Goal: Transaction & Acquisition: Purchase product/service

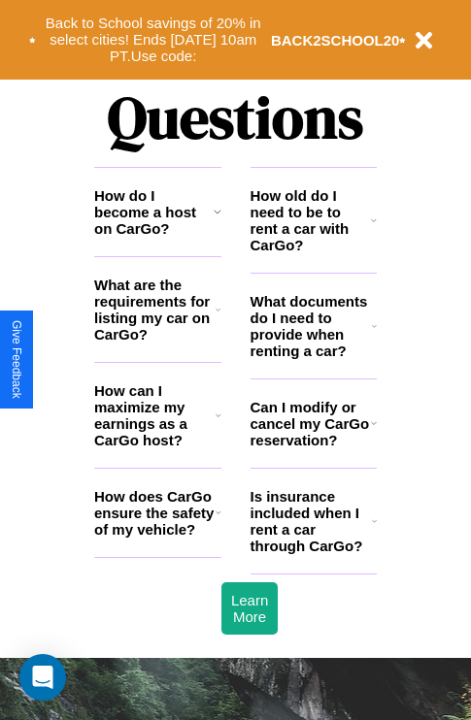
scroll to position [2352, 0]
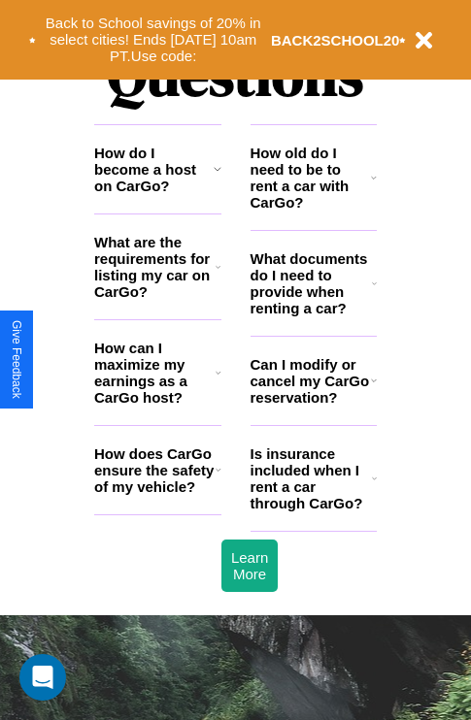
click at [374, 185] on icon at bounding box center [374, 178] width 6 height 16
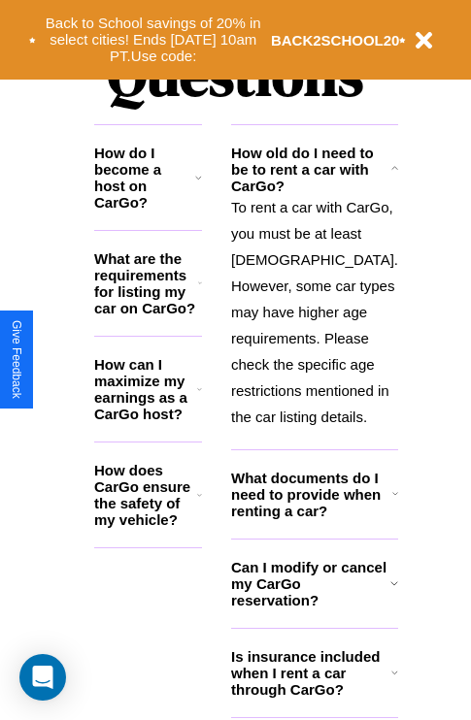
click at [202, 291] on icon at bounding box center [200, 284] width 4 height 16
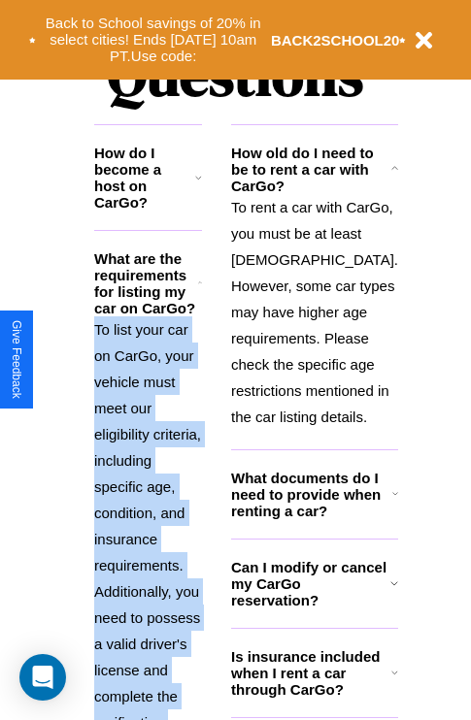
scroll to position [2587, 0]
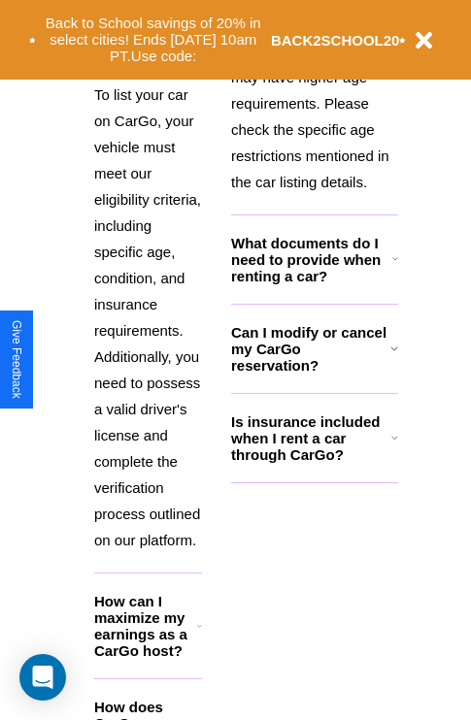
click at [202, 724] on icon at bounding box center [199, 732] width 5 height 16
click at [392, 267] on icon at bounding box center [395, 259] width 6 height 16
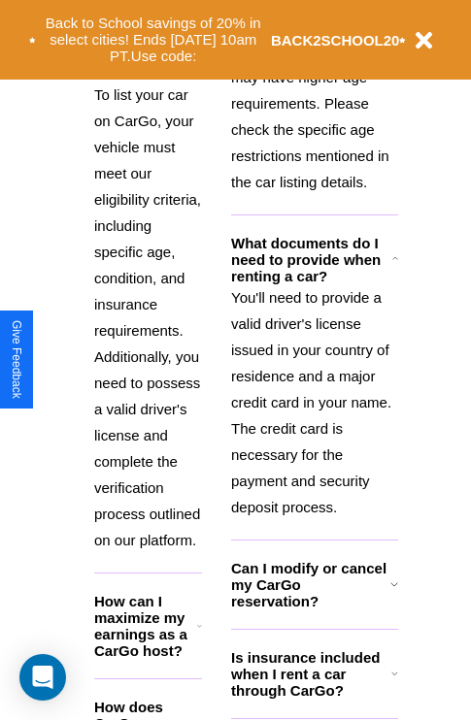
click at [157, 615] on h3 "How can I maximize my earnings as a CarGo host?" at bounding box center [145, 626] width 103 height 66
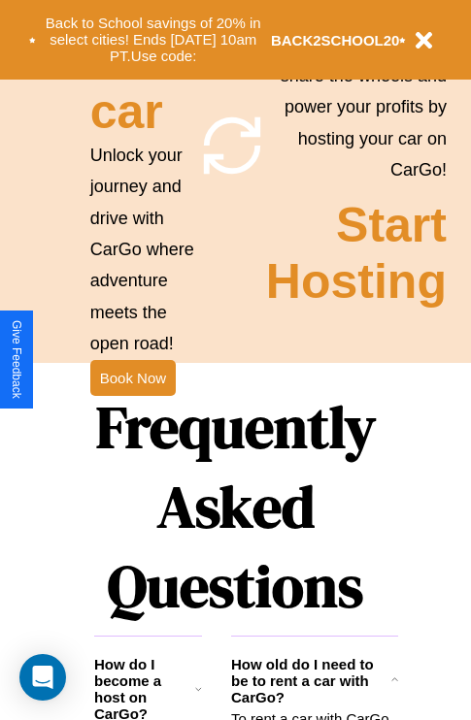
click at [202, 697] on icon at bounding box center [198, 690] width 7 height 16
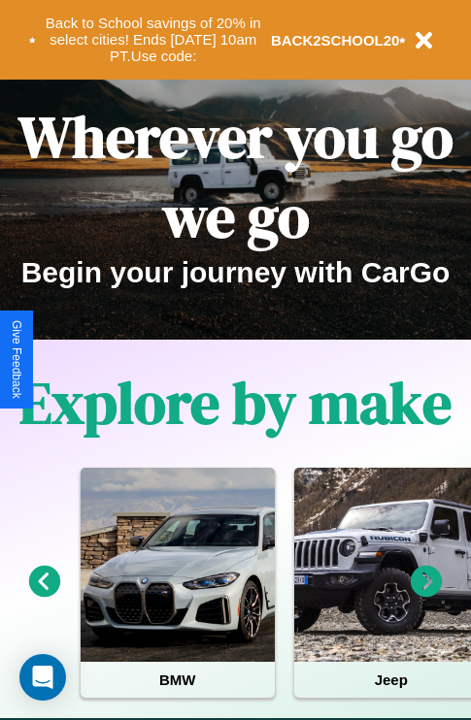
scroll to position [0, 0]
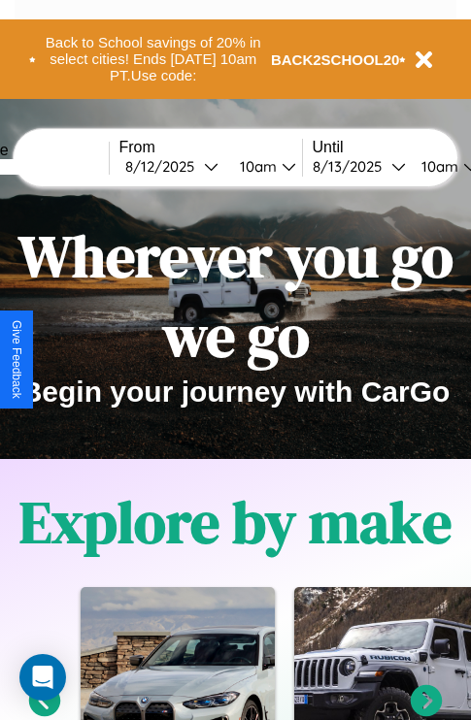
click at [65, 166] on input "text" at bounding box center [36, 167] width 146 height 16
type input "******"
click at [194, 166] on div "8 / 12 / 2025" at bounding box center [164, 166] width 79 height 18
select select "*"
select select "****"
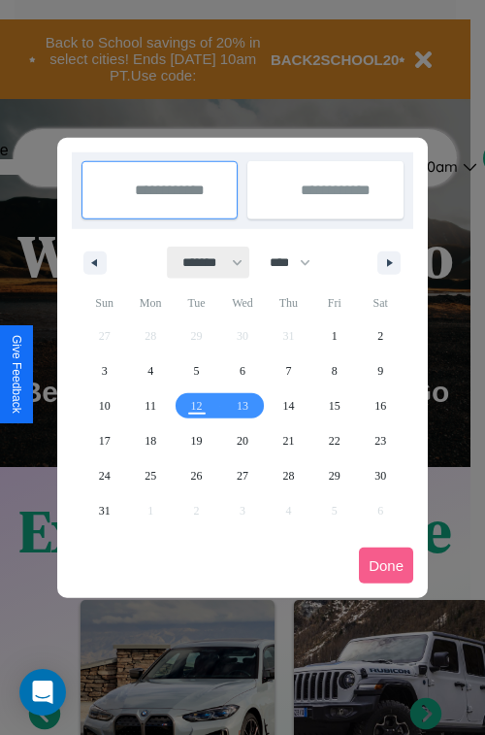
click at [204, 262] on select "******* ******** ***** ***** *** **** **** ****** ********* ******* ******** **…" at bounding box center [209, 263] width 83 height 32
select select "*"
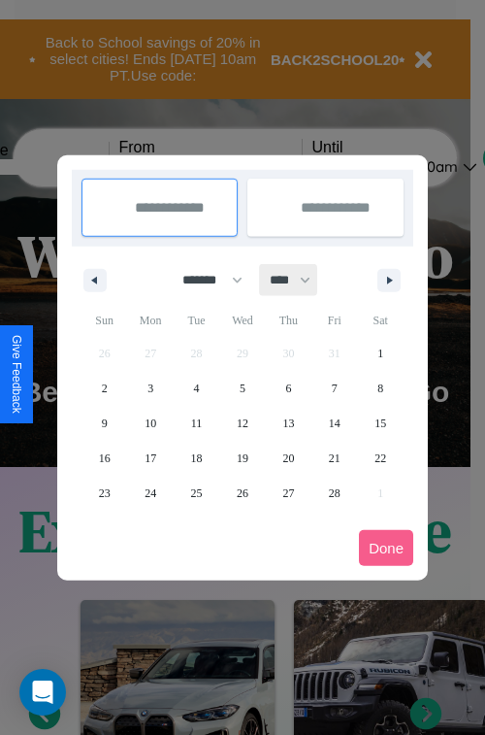
click at [299, 280] on select "**** **** **** **** **** **** **** **** **** **** **** **** **** **** **** ****…" at bounding box center [289, 280] width 58 height 32
select select "****"
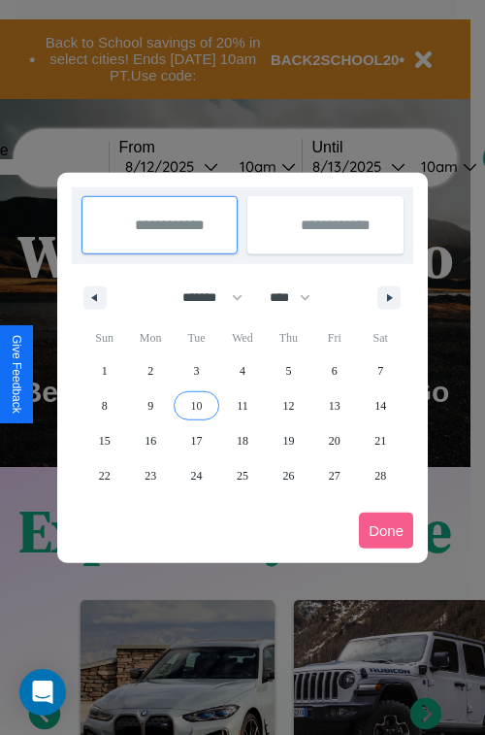
click at [196, 405] on span "10" at bounding box center [197, 405] width 12 height 35
type input "**********"
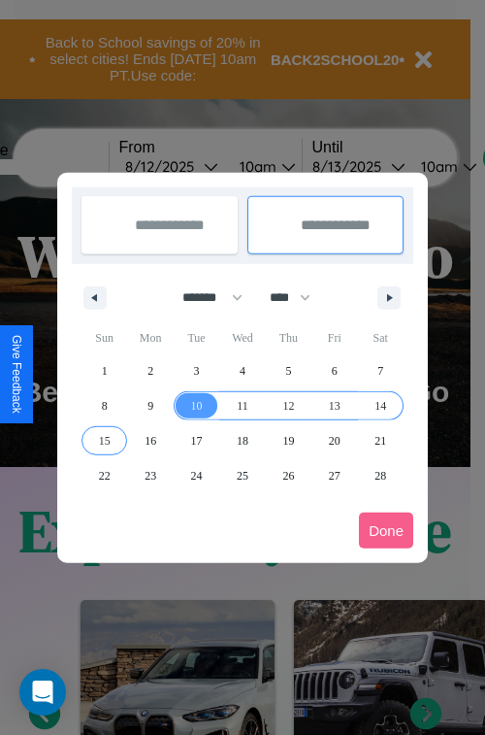
click at [104, 440] on span "15" at bounding box center [105, 440] width 12 height 35
type input "**********"
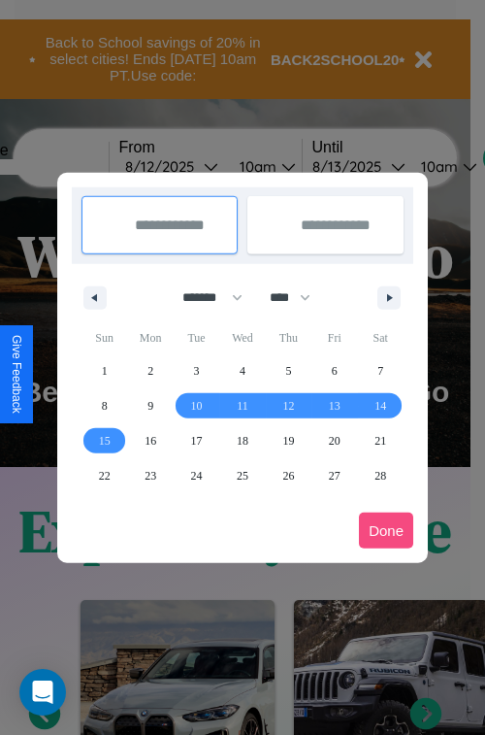
click at [386, 530] on button "Done" at bounding box center [386, 531] width 54 height 36
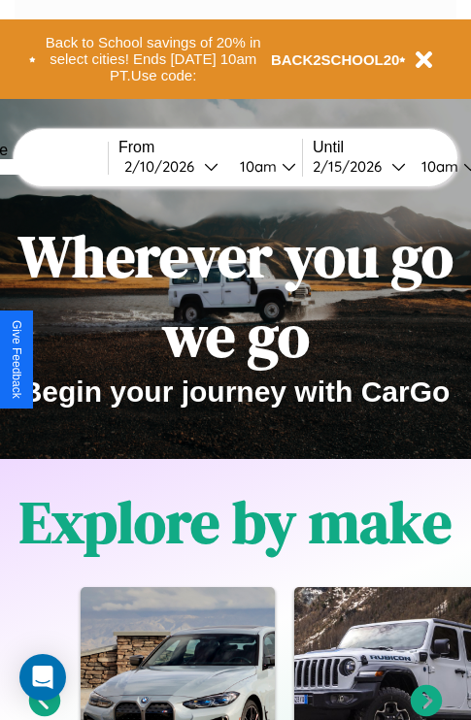
click at [280, 166] on div "10am" at bounding box center [255, 166] width 51 height 18
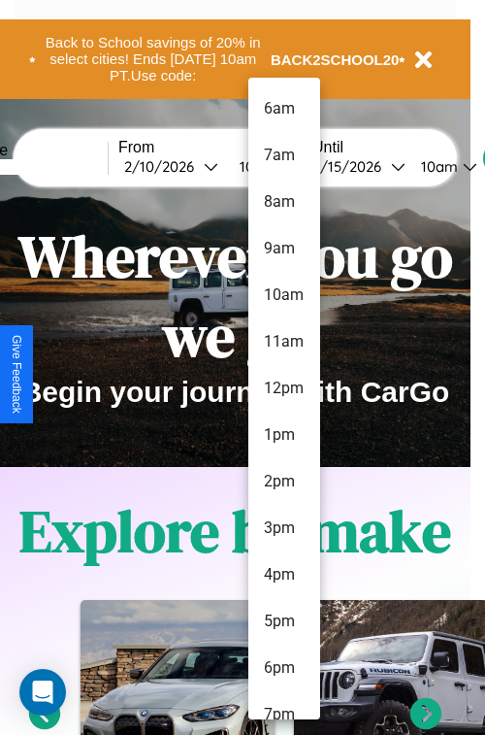
click at [283, 705] on li "7pm" at bounding box center [285, 714] width 72 height 47
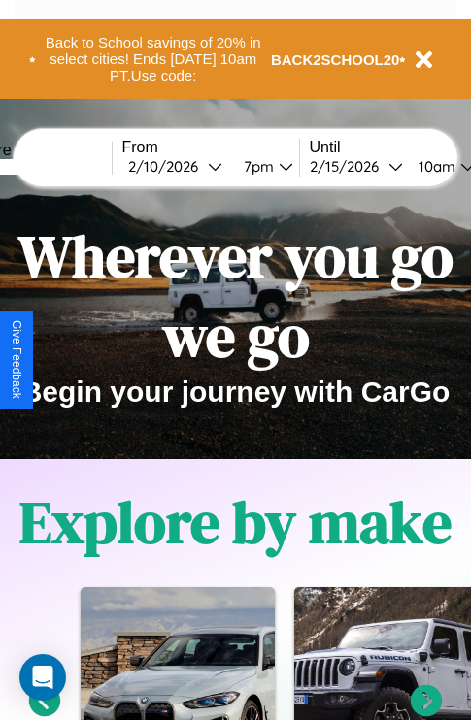
click at [458, 166] on div "10am" at bounding box center [434, 166] width 51 height 18
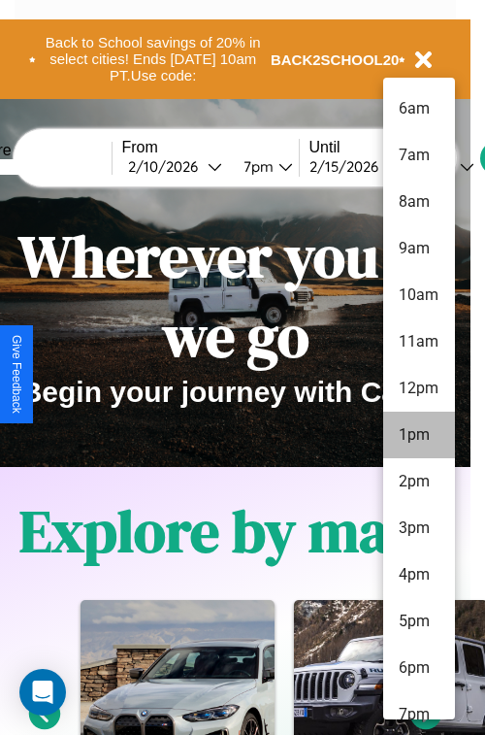
click at [418, 435] on li "1pm" at bounding box center [419, 435] width 72 height 47
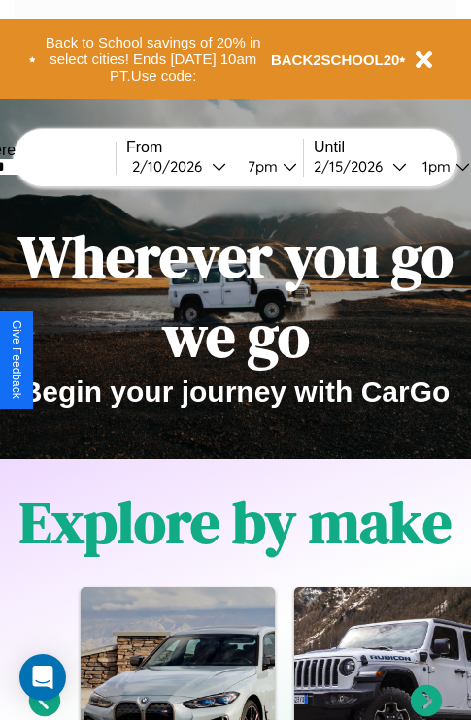
scroll to position [0, 65]
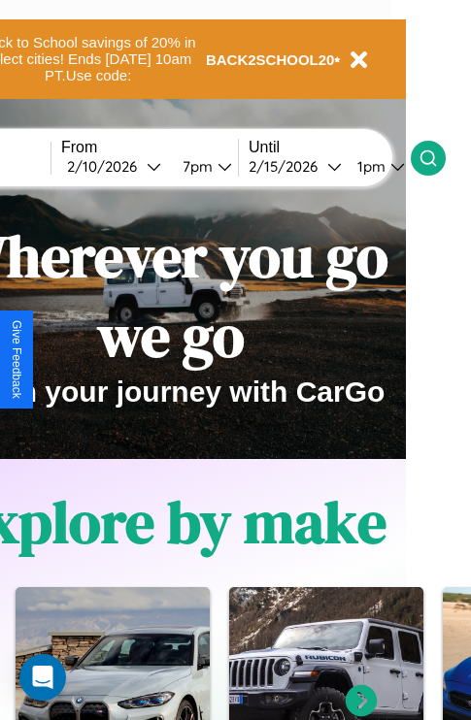
click at [438, 157] on icon at bounding box center [427, 158] width 19 height 19
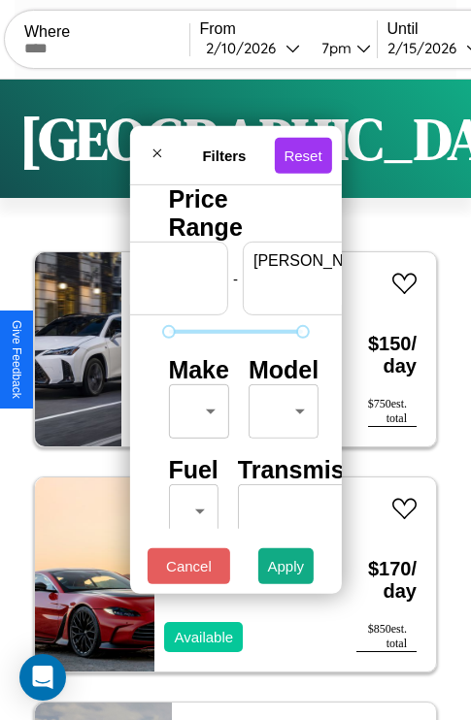
scroll to position [0, 120]
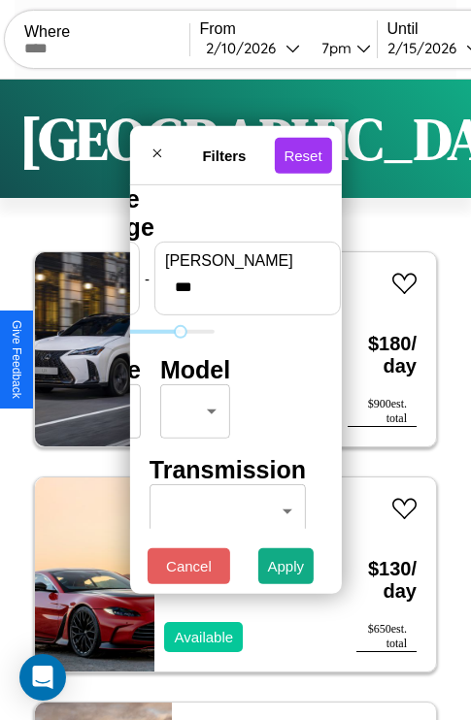
type input "***"
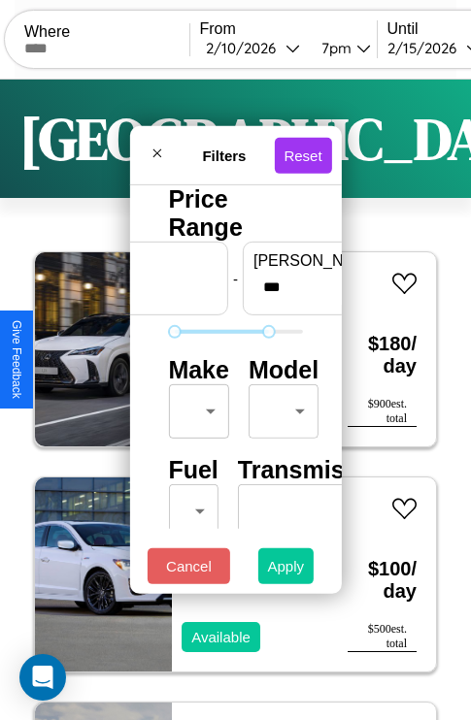
type input "**"
click at [286, 571] on button "Apply" at bounding box center [286, 567] width 56 height 36
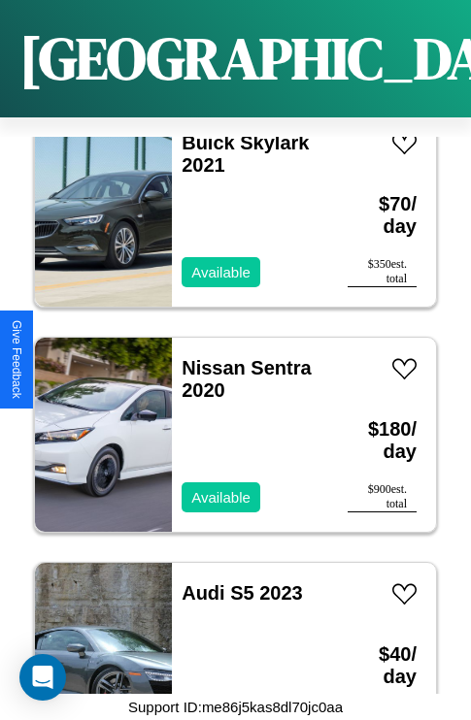
scroll to position [3001, 0]
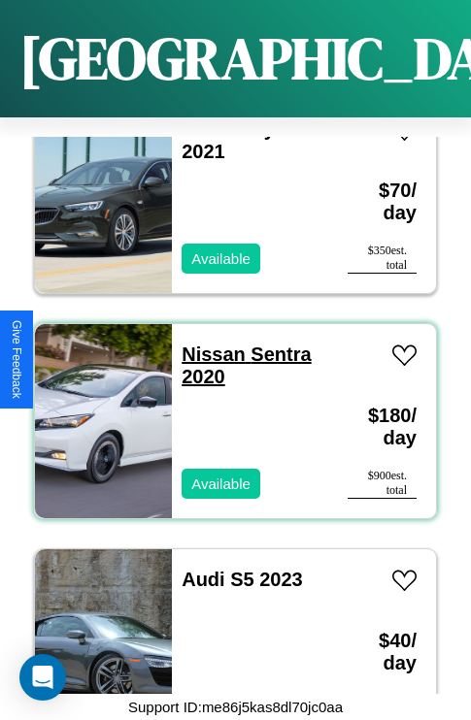
click at [208, 344] on link "Nissan Sentra 2020" at bounding box center [246, 366] width 129 height 44
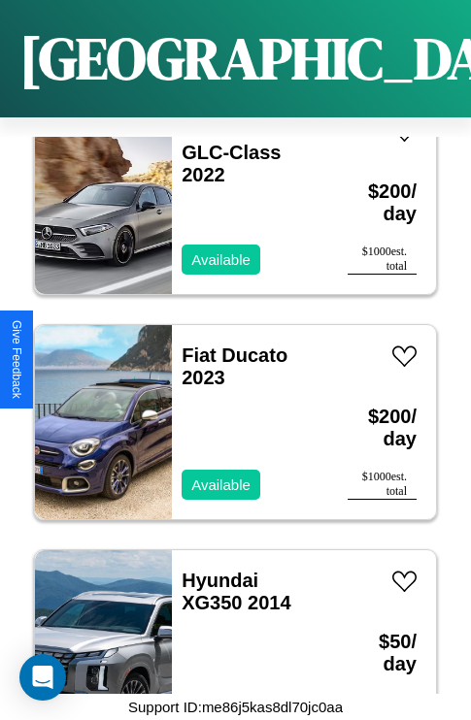
scroll to position [4127, 0]
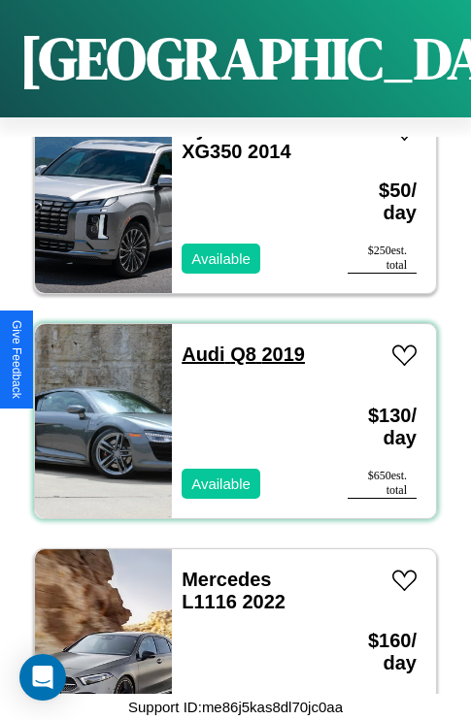
click at [197, 344] on link "Audi Q8 2019" at bounding box center [243, 354] width 123 height 21
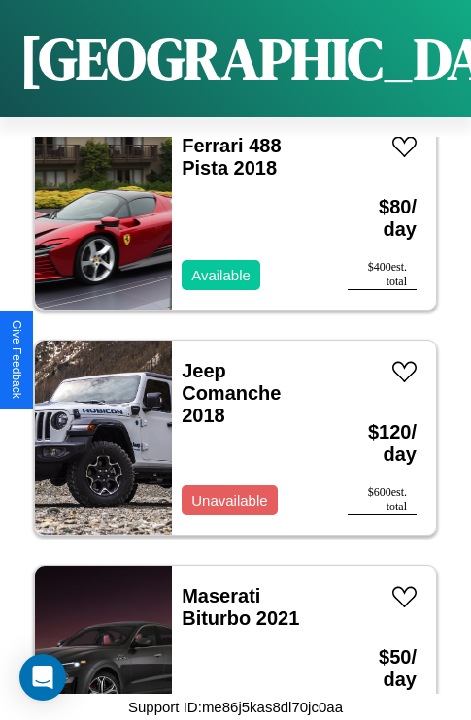
scroll to position [7956, 0]
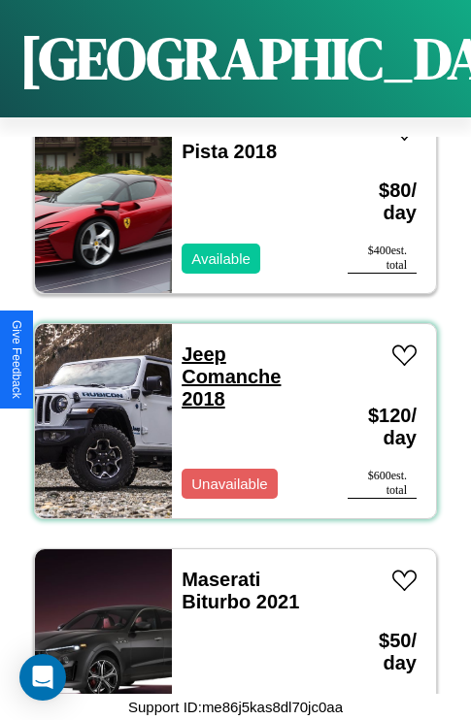
click at [198, 344] on link "Jeep Comanche 2018" at bounding box center [231, 377] width 99 height 66
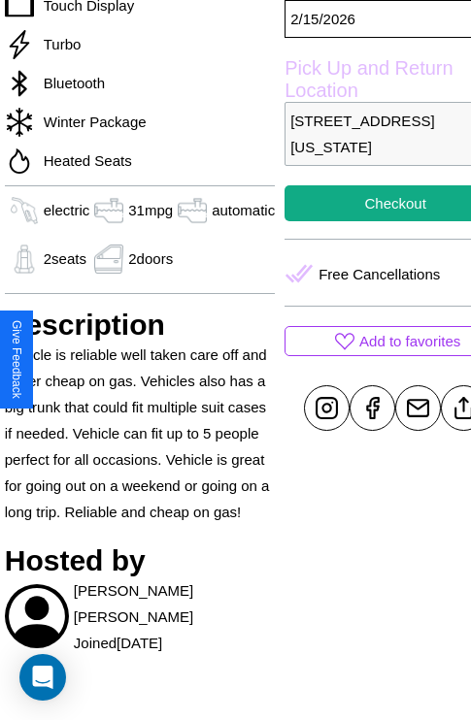
scroll to position [715, 74]
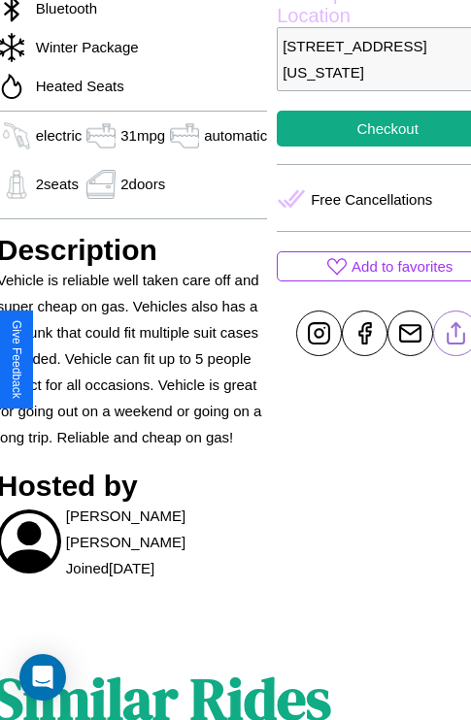
click at [456, 337] on line at bounding box center [456, 330] width 0 height 14
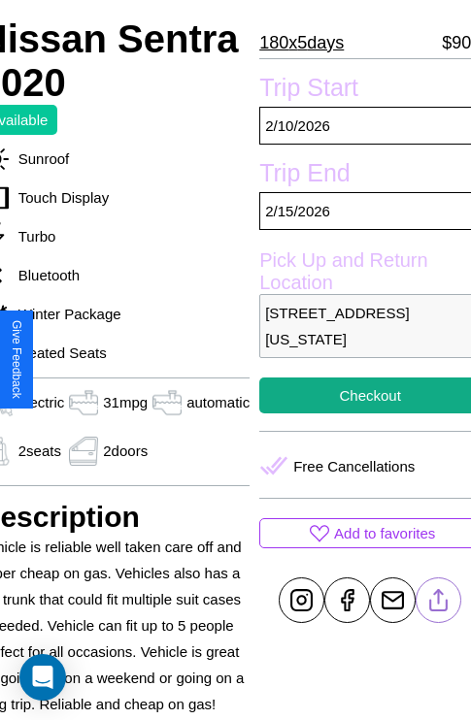
scroll to position [427, 93]
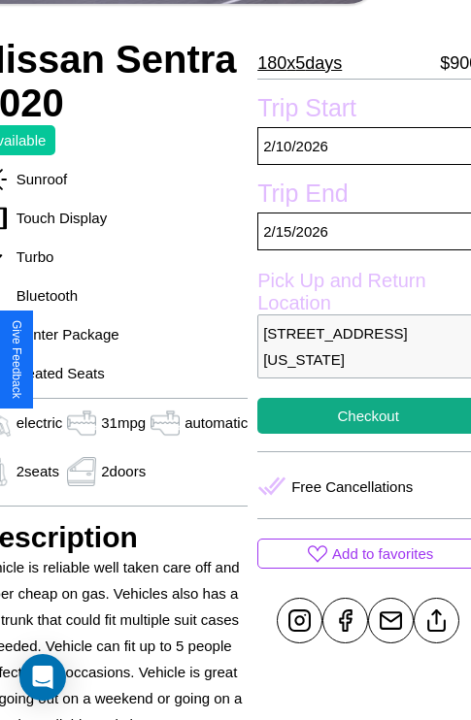
click at [359, 359] on p "[STREET_ADDRESS][US_STATE]" at bounding box center [367, 347] width 221 height 64
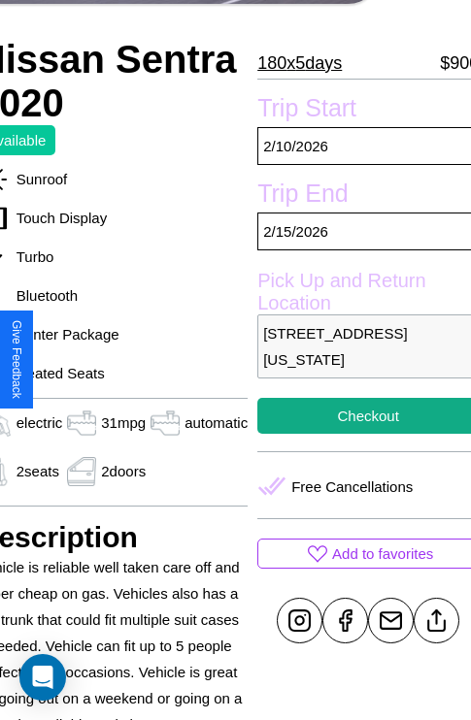
click at [359, 359] on p "[STREET_ADDRESS][US_STATE]" at bounding box center [367, 347] width 221 height 64
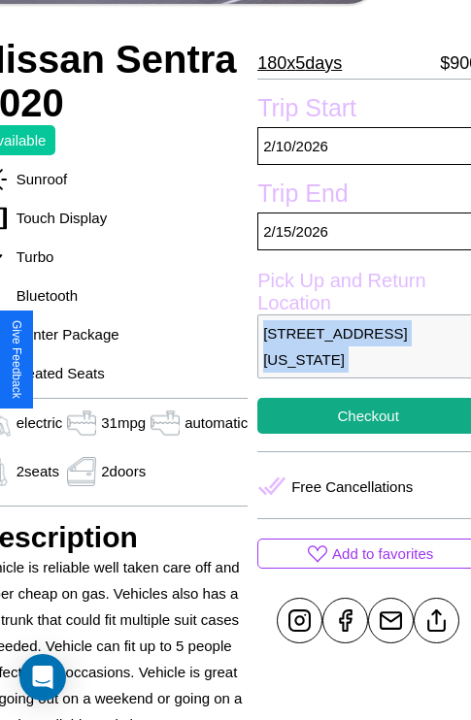
click at [359, 359] on p "[STREET_ADDRESS][US_STATE]" at bounding box center [367, 347] width 221 height 64
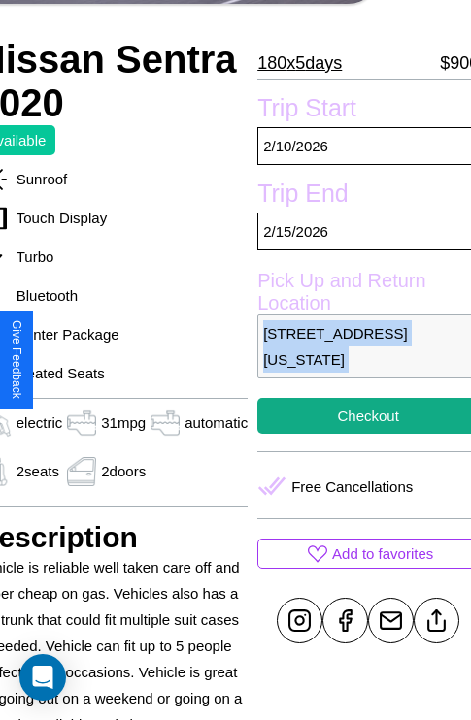
click at [359, 359] on p "[STREET_ADDRESS][US_STATE]" at bounding box center [367, 347] width 221 height 64
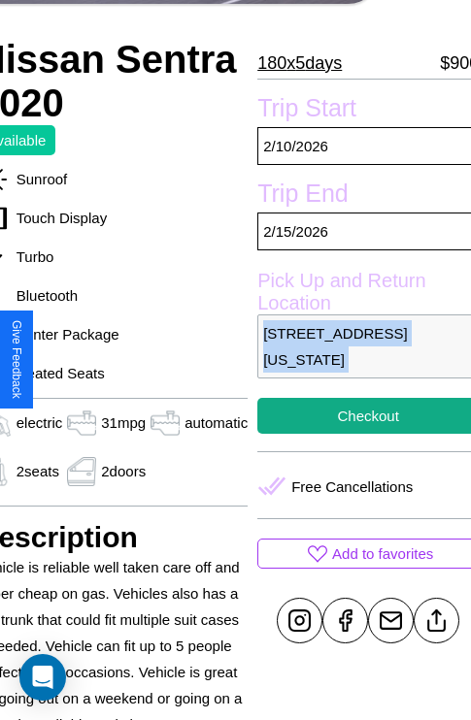
click at [359, 359] on p "[STREET_ADDRESS][US_STATE]" at bounding box center [367, 347] width 221 height 64
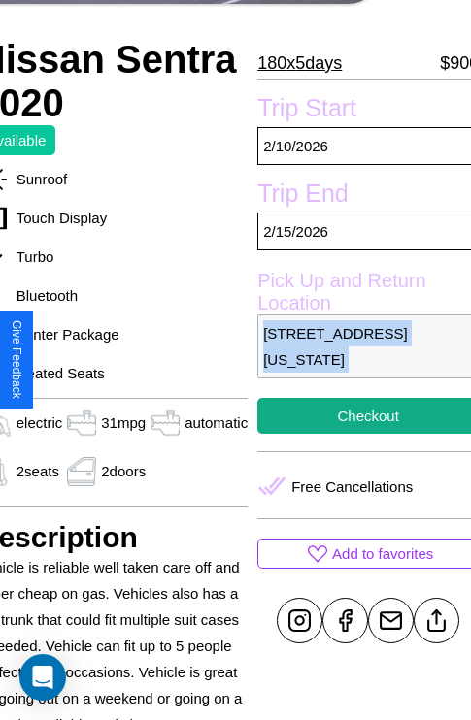
click at [359, 359] on p "[STREET_ADDRESS][US_STATE]" at bounding box center [367, 347] width 221 height 64
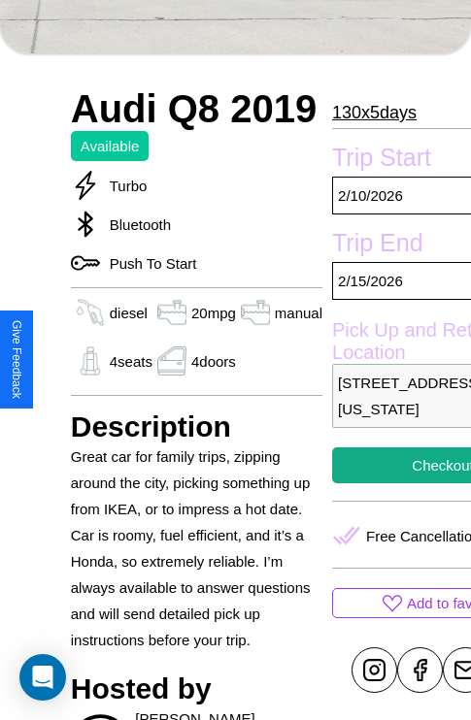
scroll to position [908, 0]
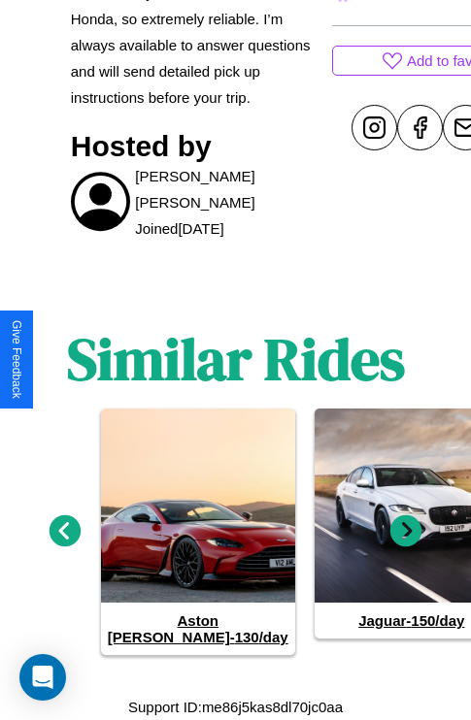
click at [406, 540] on icon at bounding box center [406, 531] width 32 height 32
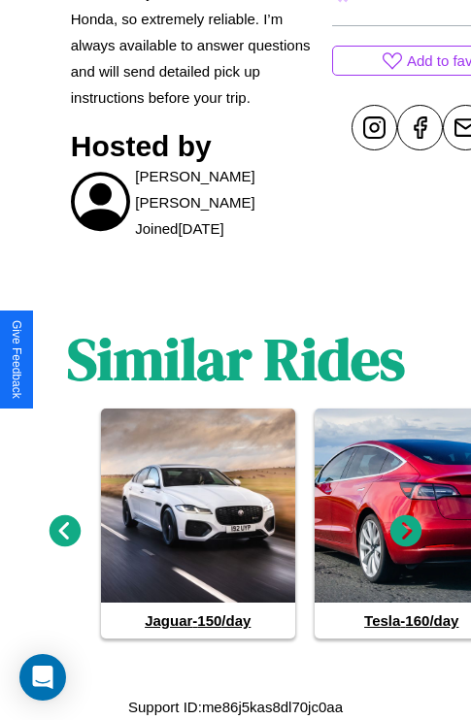
click at [406, 540] on icon at bounding box center [406, 531] width 32 height 32
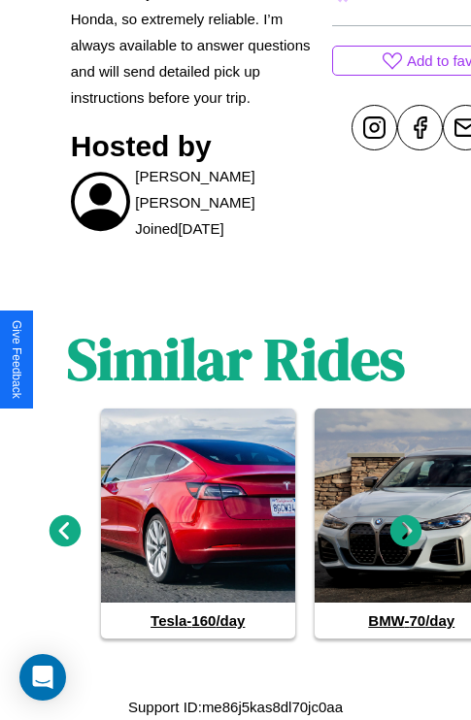
click at [406, 540] on icon at bounding box center [406, 531] width 32 height 32
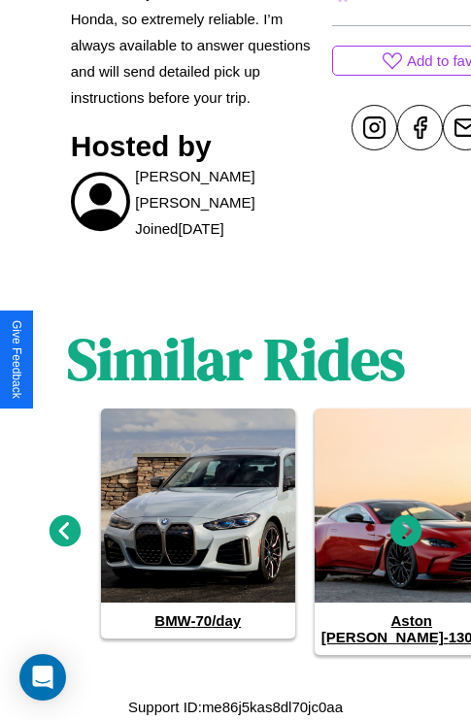
click at [406, 540] on icon at bounding box center [406, 531] width 32 height 32
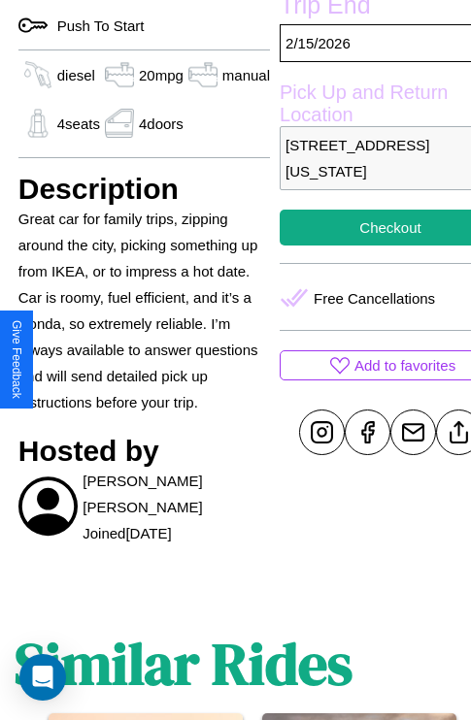
scroll to position [471, 70]
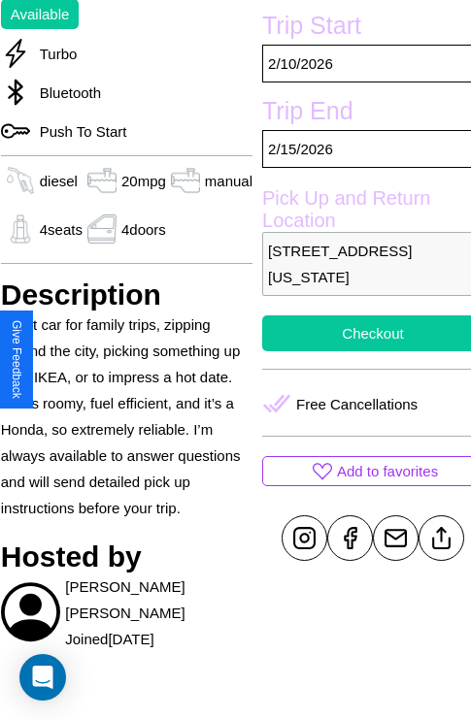
click at [359, 351] on button "Checkout" at bounding box center [372, 334] width 221 height 36
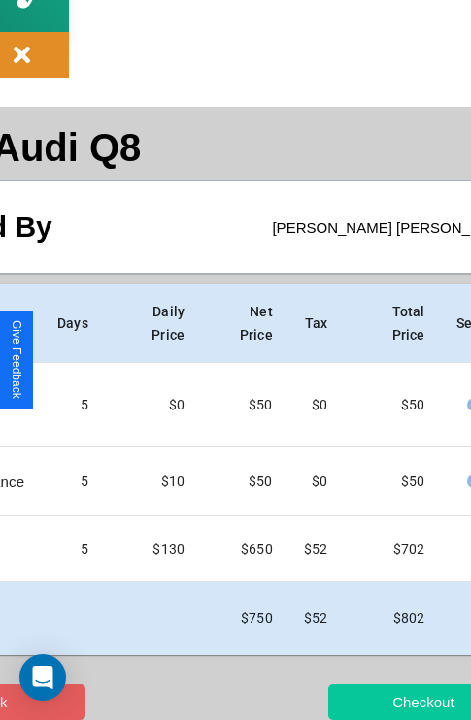
click at [376, 702] on button "Checkout" at bounding box center [422, 702] width 189 height 36
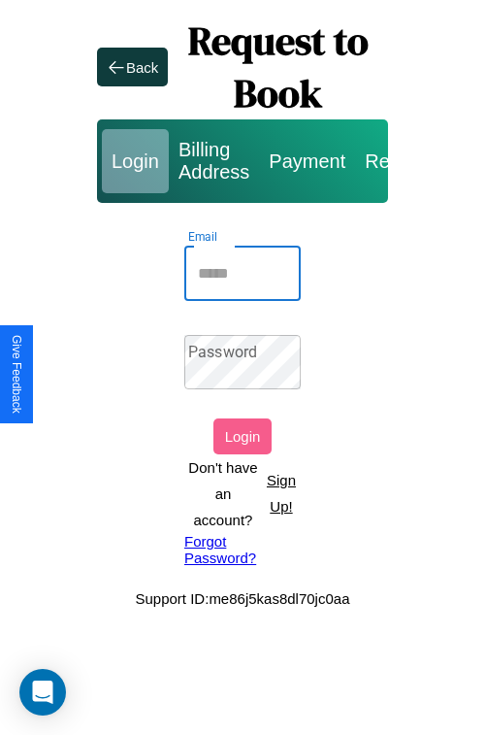
click at [243, 273] on input "Email" at bounding box center [242, 274] width 117 height 54
type input "**********"
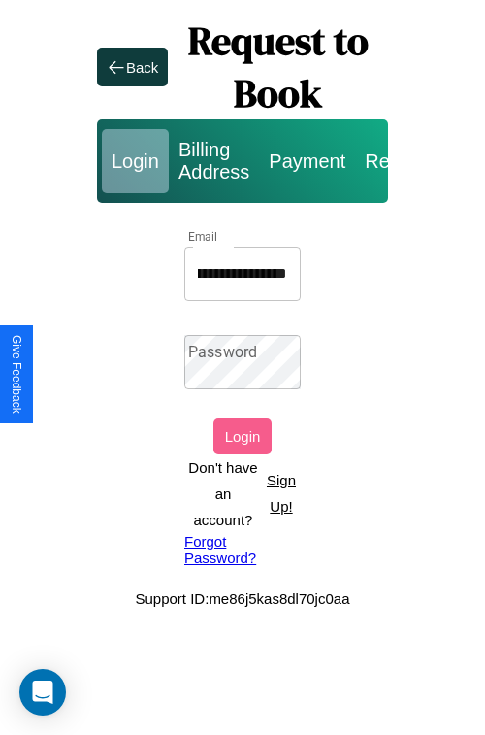
scroll to position [0, 0]
click at [243, 549] on link "Forgot Password?" at bounding box center [242, 549] width 117 height 33
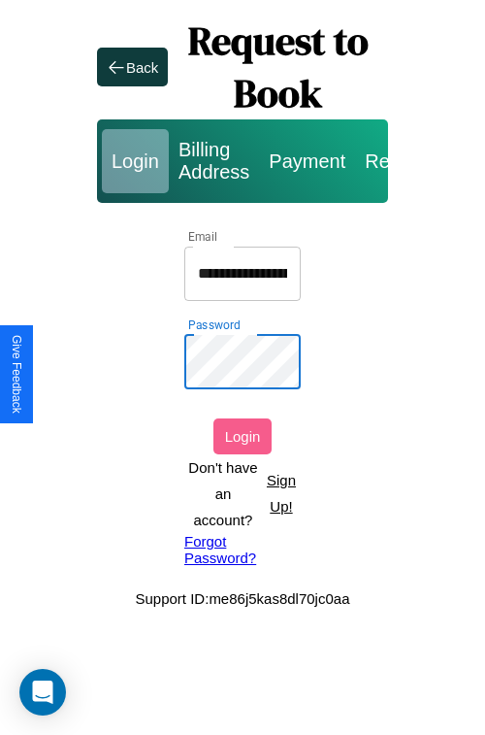
scroll to position [0, 88]
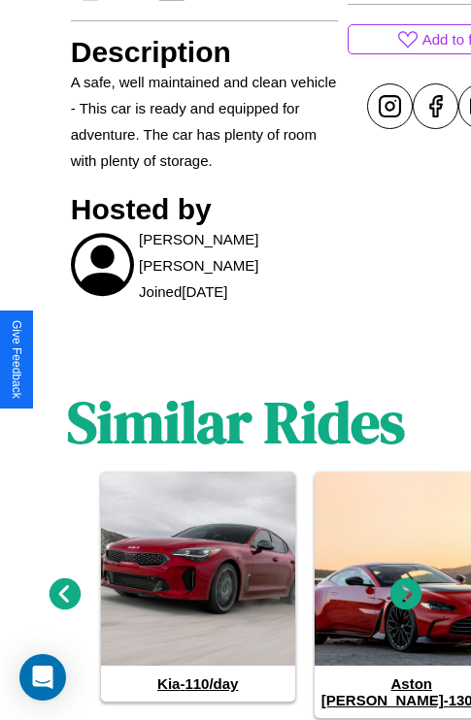
scroll to position [923, 0]
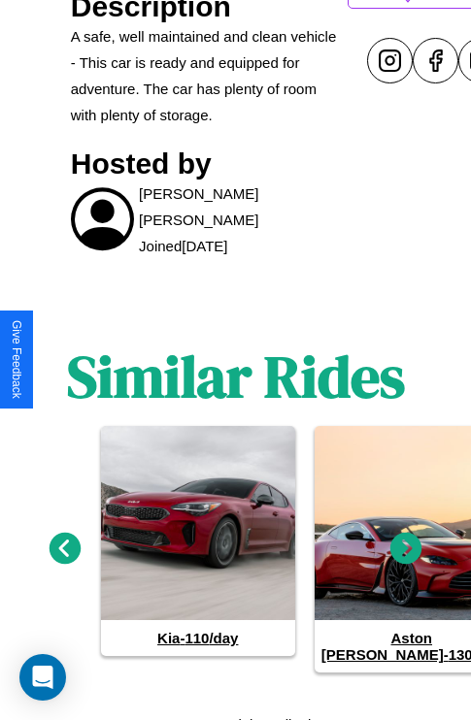
click at [406, 540] on icon at bounding box center [406, 548] width 32 height 32
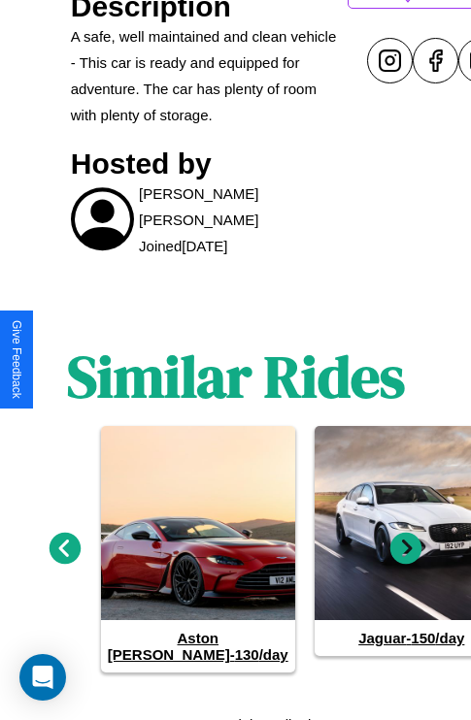
click at [64, 540] on icon at bounding box center [66, 548] width 32 height 32
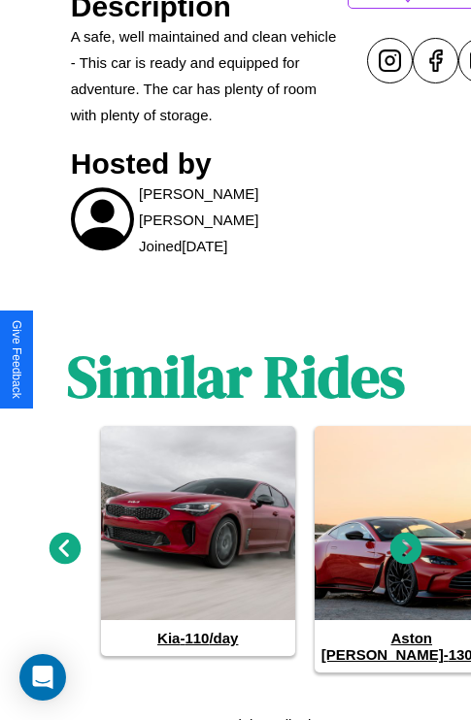
click at [406, 540] on icon at bounding box center [406, 548] width 32 height 32
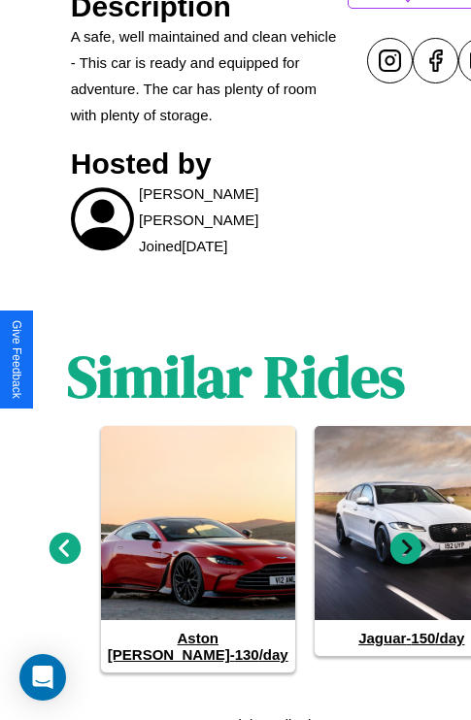
click at [406, 540] on icon at bounding box center [406, 548] width 32 height 32
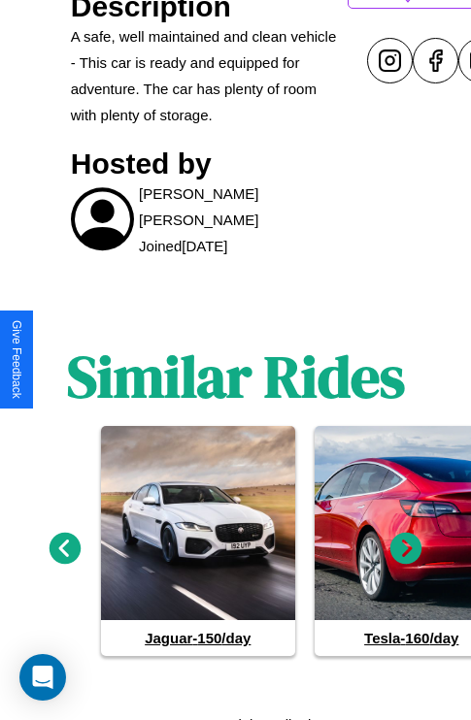
click at [406, 540] on icon at bounding box center [406, 548] width 32 height 32
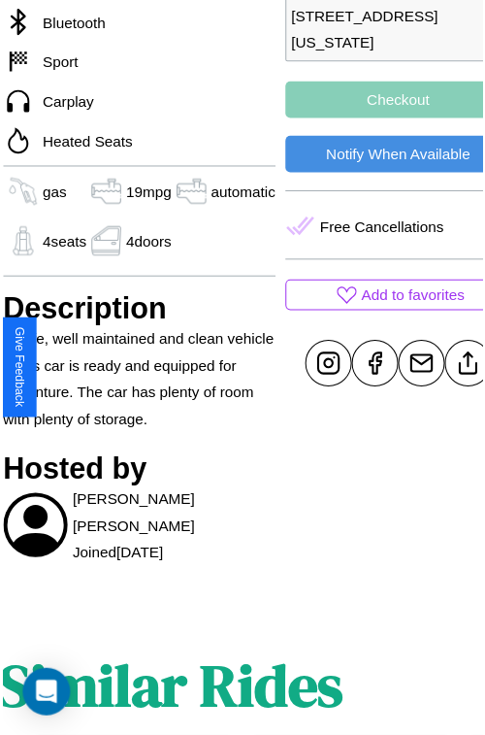
scroll to position [583, 82]
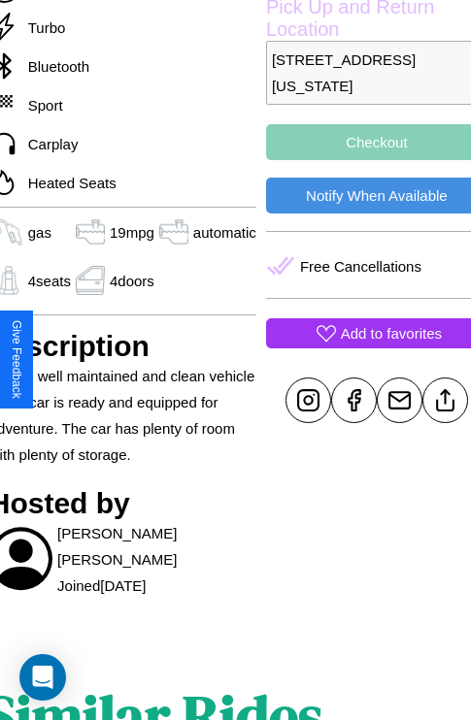
click at [360, 347] on p "Add to favorites" at bounding box center [391, 333] width 101 height 26
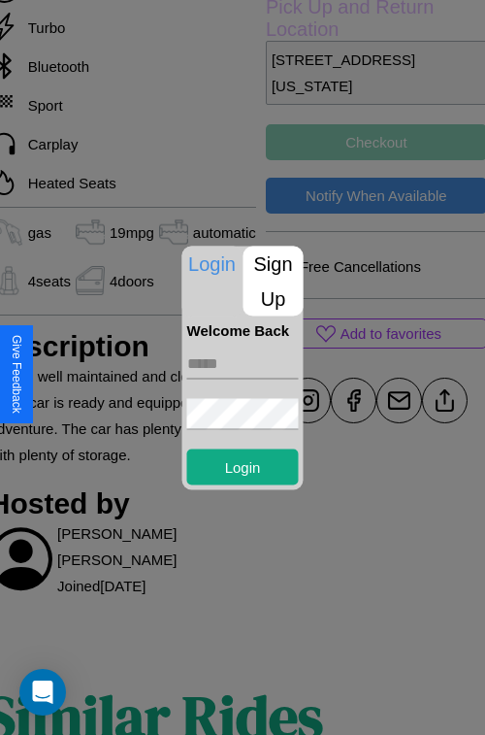
click at [273, 281] on p "Sign Up" at bounding box center [274, 281] width 60 height 70
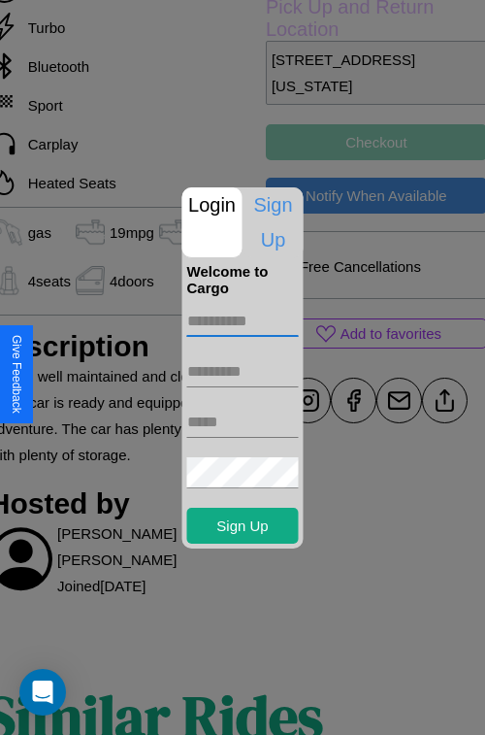
click at [243, 320] on input "text" at bounding box center [243, 321] width 112 height 31
type input "******"
click at [243, 371] on input "text" at bounding box center [243, 371] width 112 height 31
type input "********"
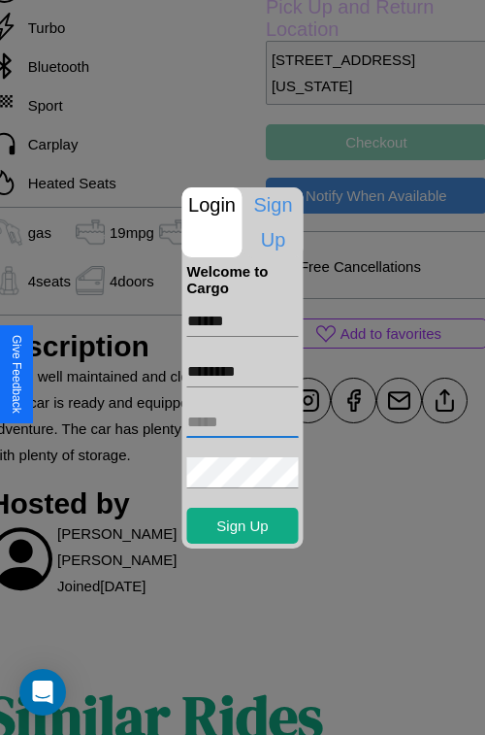
click at [243, 421] on input "text" at bounding box center [243, 422] width 112 height 31
type input "**********"
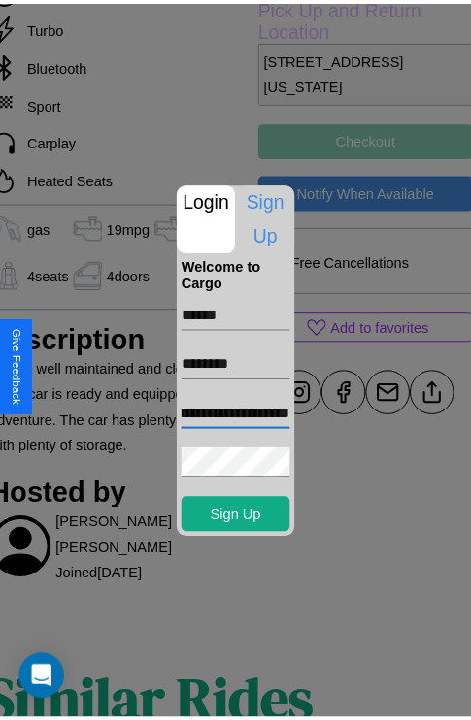
scroll to position [0, 0]
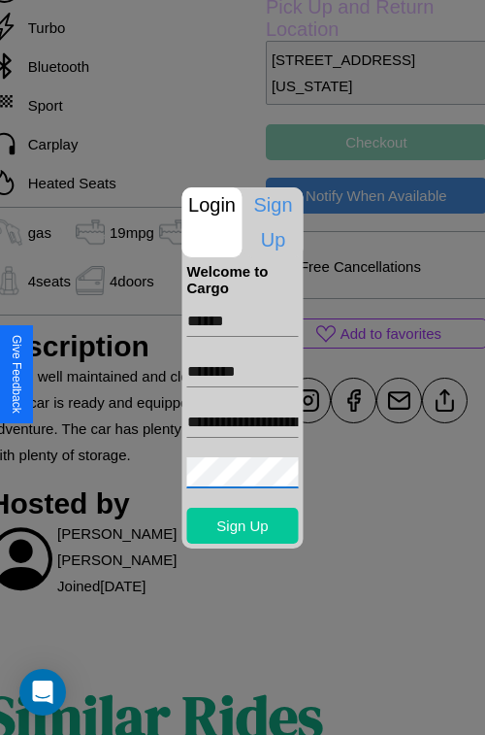
click at [243, 525] on button "Sign Up" at bounding box center [243, 526] width 112 height 36
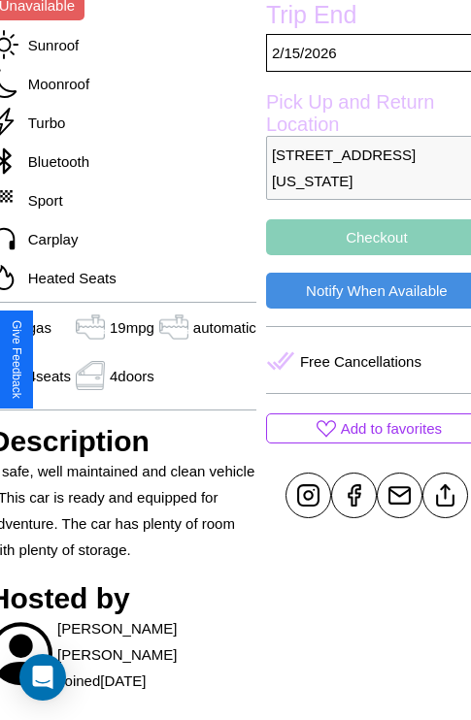
scroll to position [392, 82]
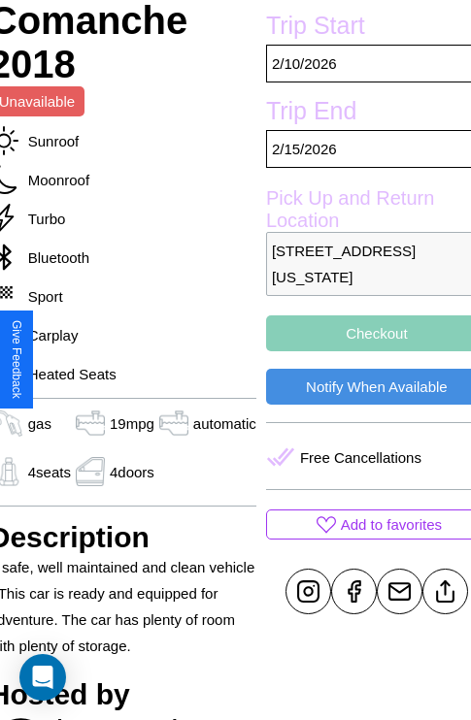
click at [360, 351] on button "Checkout" at bounding box center [376, 334] width 221 height 36
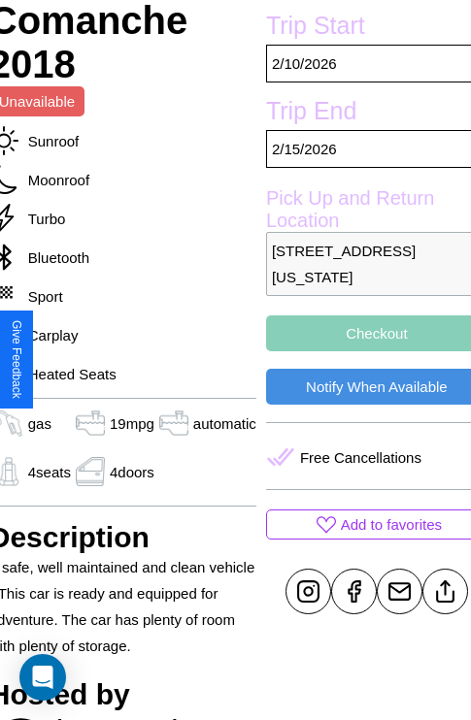
click at [360, 351] on button "Checkout" at bounding box center [376, 334] width 221 height 36
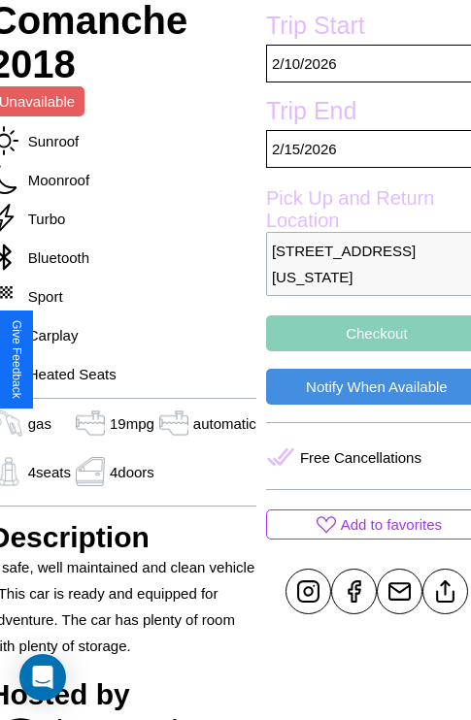
click at [360, 351] on button "Checkout" at bounding box center [376, 334] width 221 height 36
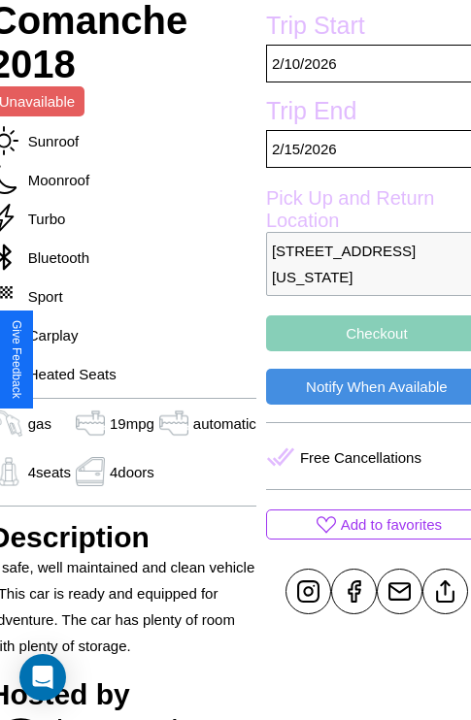
click at [360, 351] on button "Checkout" at bounding box center [376, 334] width 221 height 36
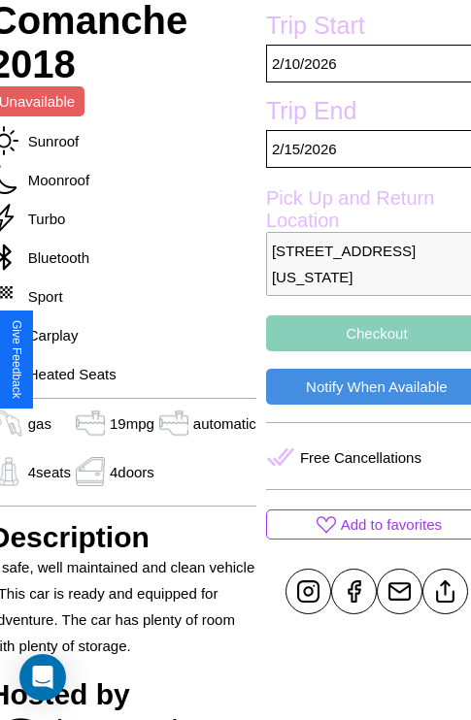
click at [360, 351] on button "Checkout" at bounding box center [376, 334] width 221 height 36
